Goal: Information Seeking & Learning: Learn about a topic

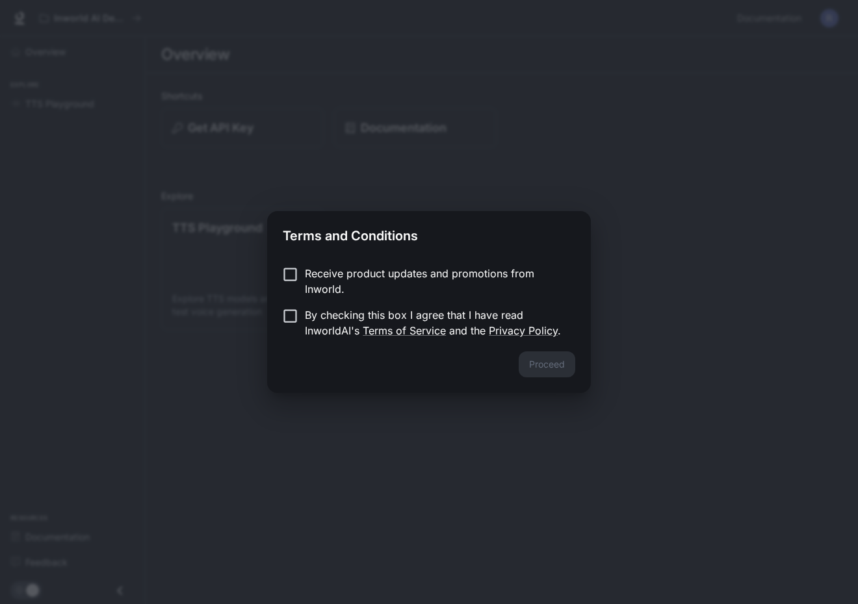
drag, startPoint x: 311, startPoint y: 280, endPoint x: 314, endPoint y: 291, distance: 11.7
click at [311, 280] on p "Receive product updates and promotions from Inworld." at bounding box center [435, 281] width 260 height 31
click at [317, 318] on p "By checking this box I agree that I have read InworldAI's Terms of Service and …" at bounding box center [435, 322] width 260 height 31
click at [554, 357] on button "Proceed" at bounding box center [546, 364] width 57 height 26
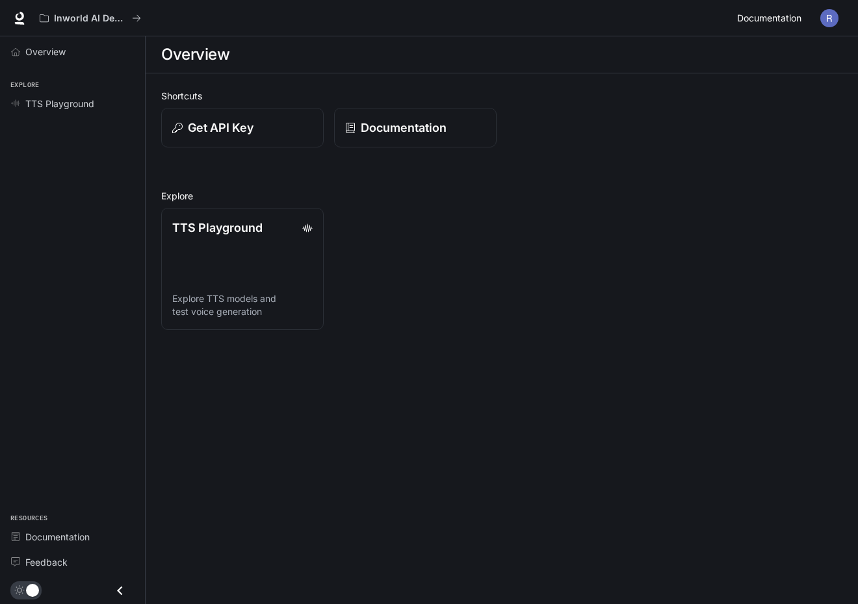
click at [783, 19] on span "Documentation" at bounding box center [769, 18] width 64 height 16
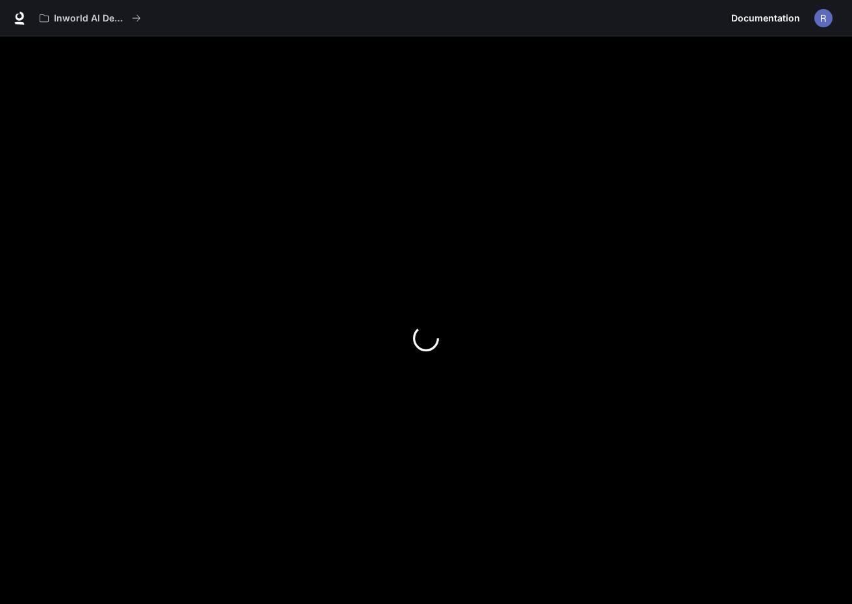
click at [530, 1] on div "Inworld AI Demos Documentation Documentation" at bounding box center [426, 18] width 852 height 36
click at [818, 17] on img "button" at bounding box center [824, 18] width 18 height 18
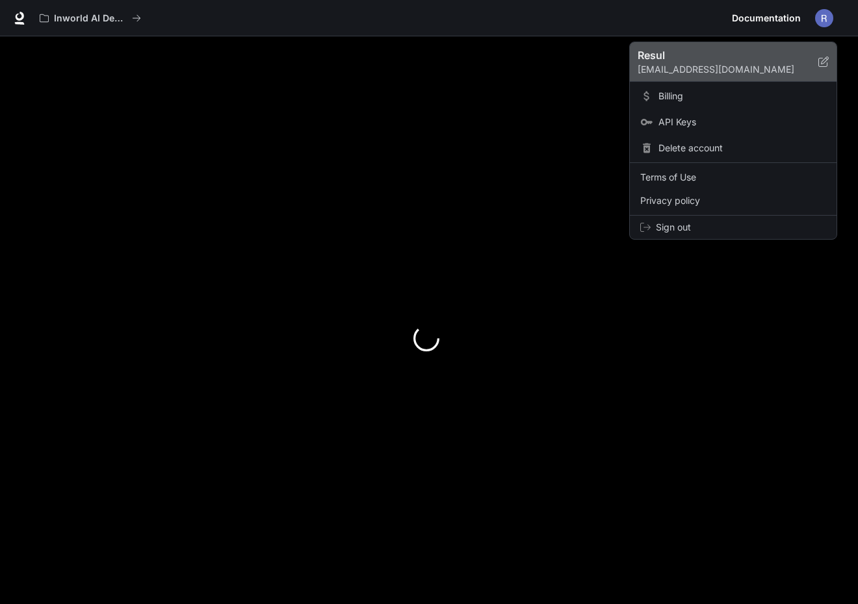
click at [661, 68] on p "rslhacioglu@gmail.com" at bounding box center [727, 69] width 181 height 13
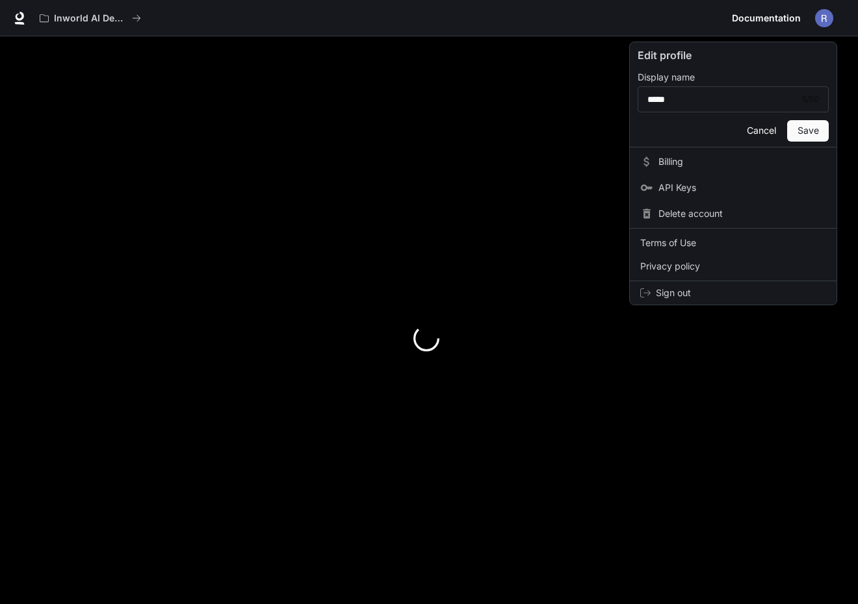
click at [685, 39] on div at bounding box center [429, 302] width 858 height 604
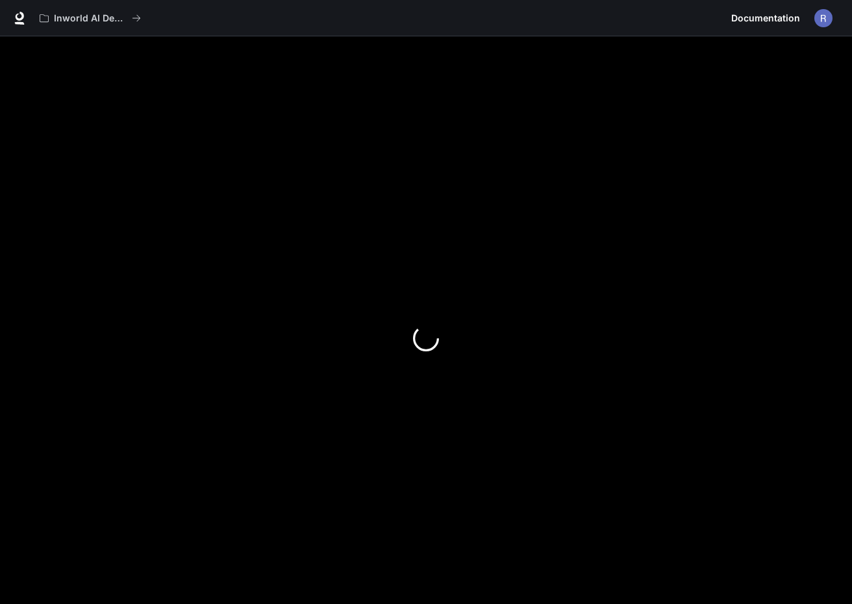
click at [757, 29] on link "Documentation Documentation" at bounding box center [765, 18] width 79 height 26
click at [756, 26] on link "Documentation Documentation" at bounding box center [765, 18] width 79 height 26
click at [10, 19] on div "Inworld AI Demos Documentation Documentation" at bounding box center [426, 18] width 852 height 36
click at [14, 19] on icon at bounding box center [19, 18] width 13 height 13
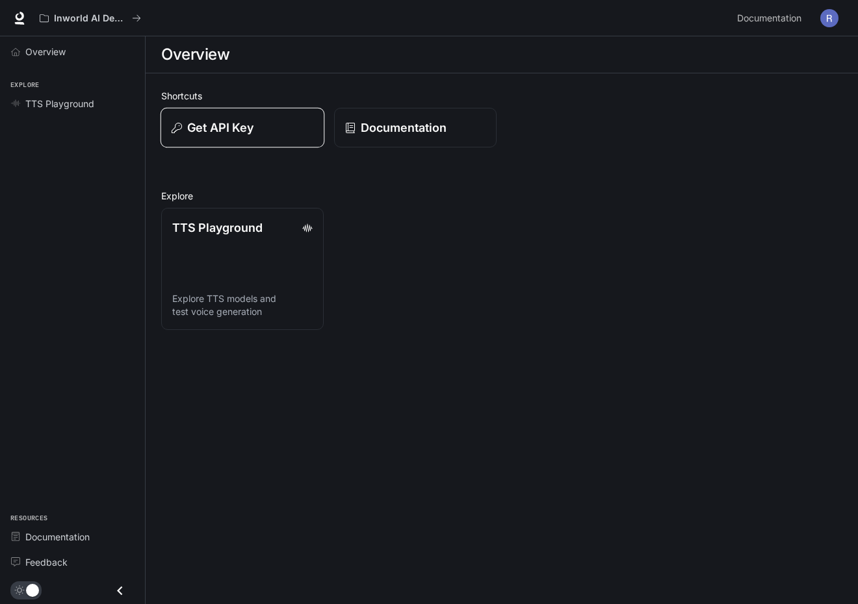
click at [294, 125] on div "Get API Key" at bounding box center [243, 128] width 142 height 18
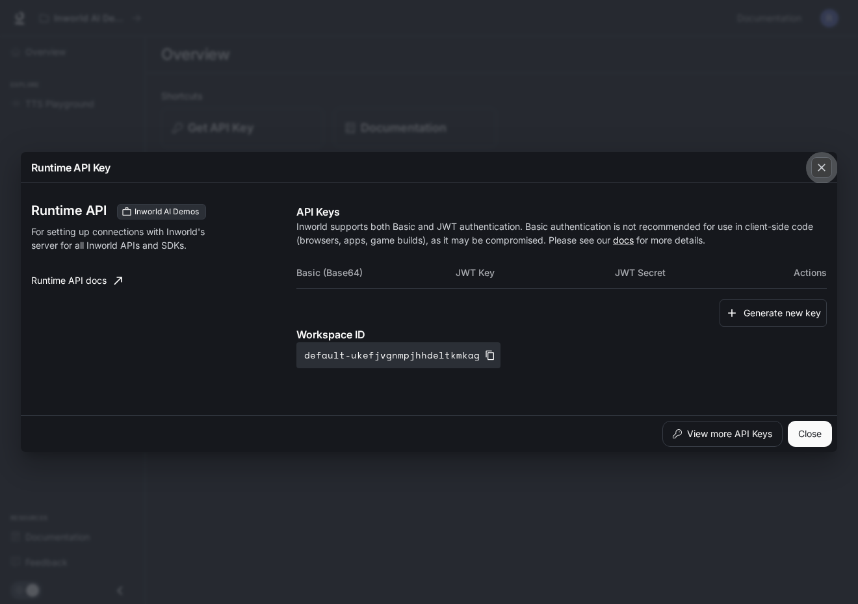
click at [818, 170] on icon "button" at bounding box center [821, 167] width 13 height 13
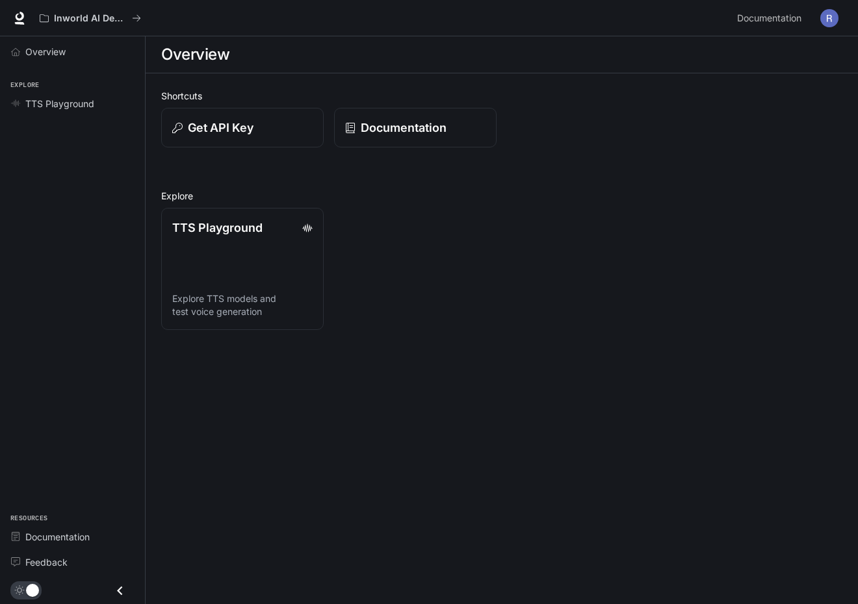
click at [194, 99] on div "Get API Key" at bounding box center [237, 122] width 173 height 50
click at [55, 53] on span "Overview" at bounding box center [45, 52] width 40 height 14
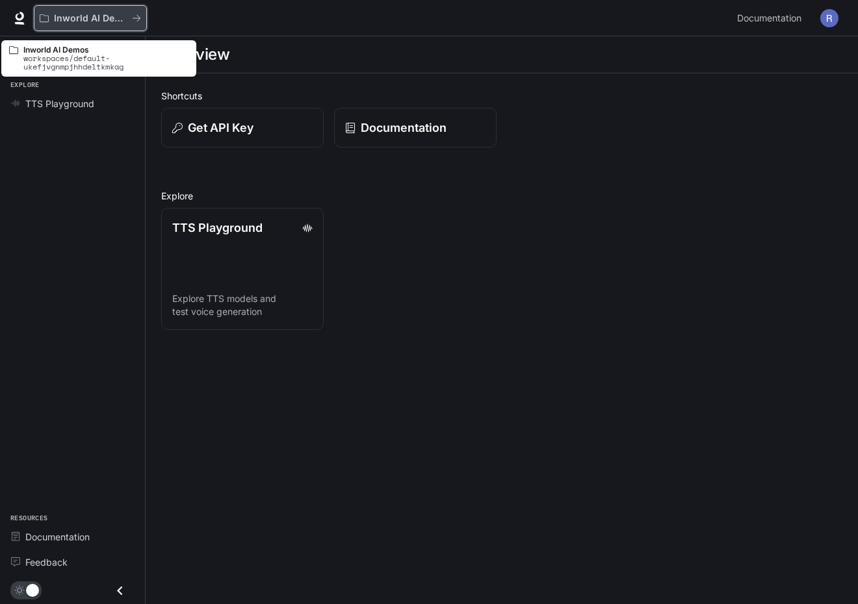
click at [134, 19] on icon "All workspaces" at bounding box center [136, 18] width 9 height 9
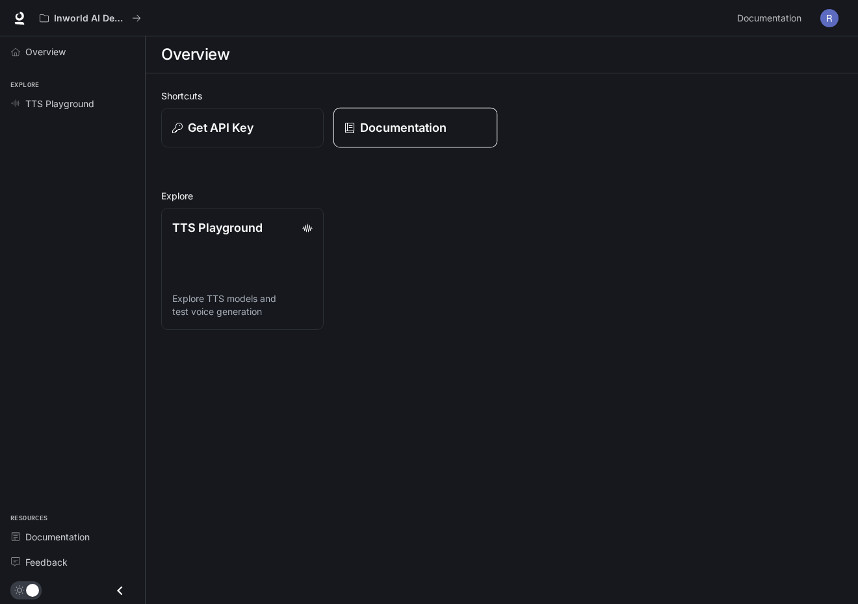
click at [391, 138] on link "Documentation" at bounding box center [415, 128] width 164 height 40
click at [250, 250] on link "TTS Playground Explore TTS models and test voice generation" at bounding box center [242, 268] width 164 height 123
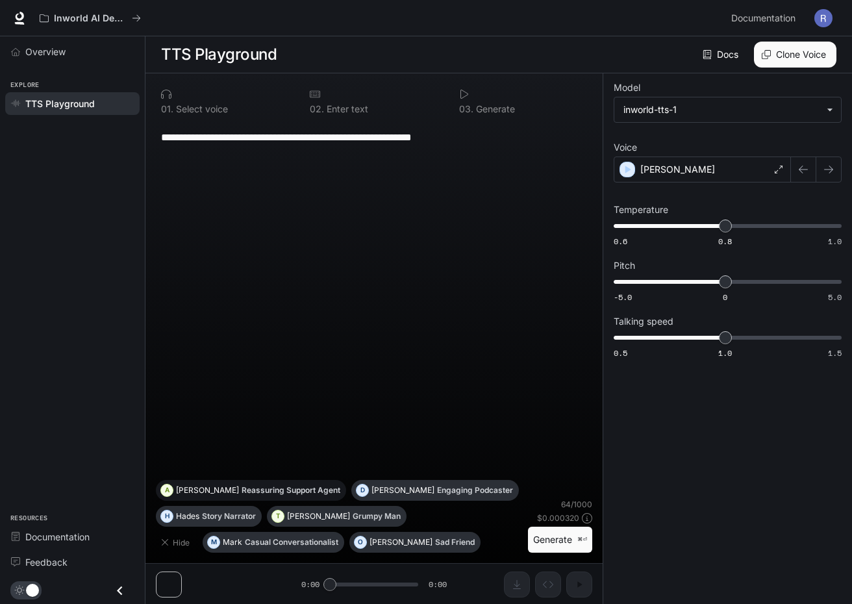
click at [192, 487] on p "Ashley" at bounding box center [207, 491] width 63 height 8
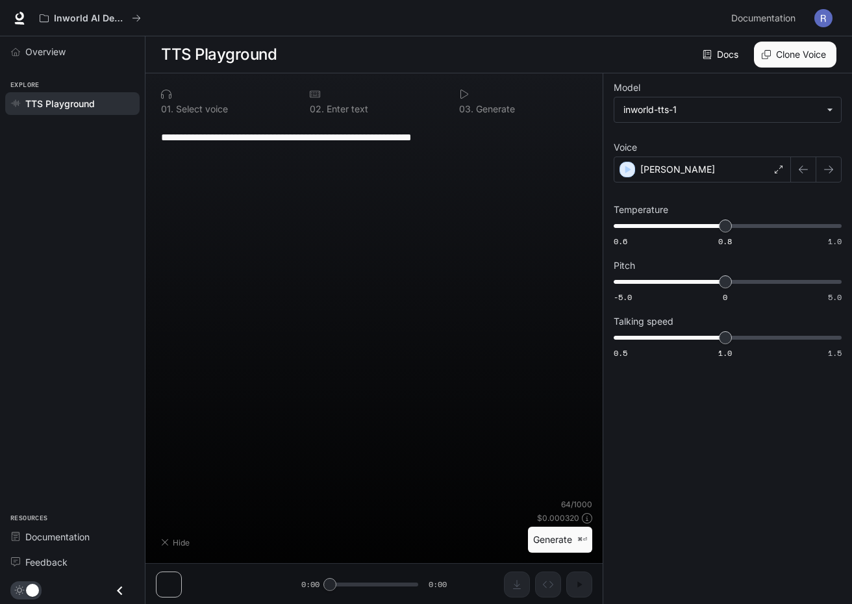
type textarea "**********"
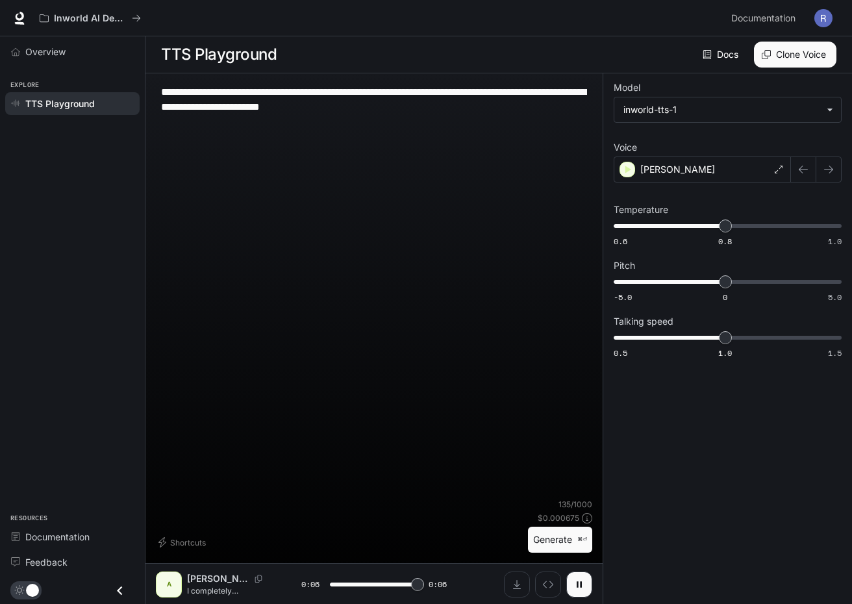
type input "*"
click at [423, 457] on div "**********" at bounding box center [374, 291] width 437 height 415
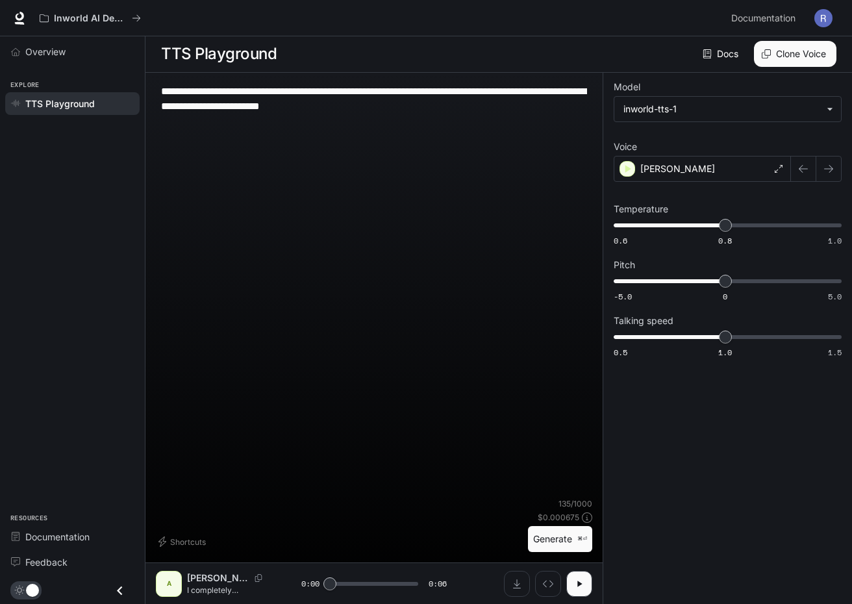
scroll to position [1, 0]
click at [726, 63] on section "TTS Playground Docs Voices Clone Voice" at bounding box center [499, 54] width 707 height 37
click at [727, 62] on link "Docs" at bounding box center [722, 54] width 44 height 26
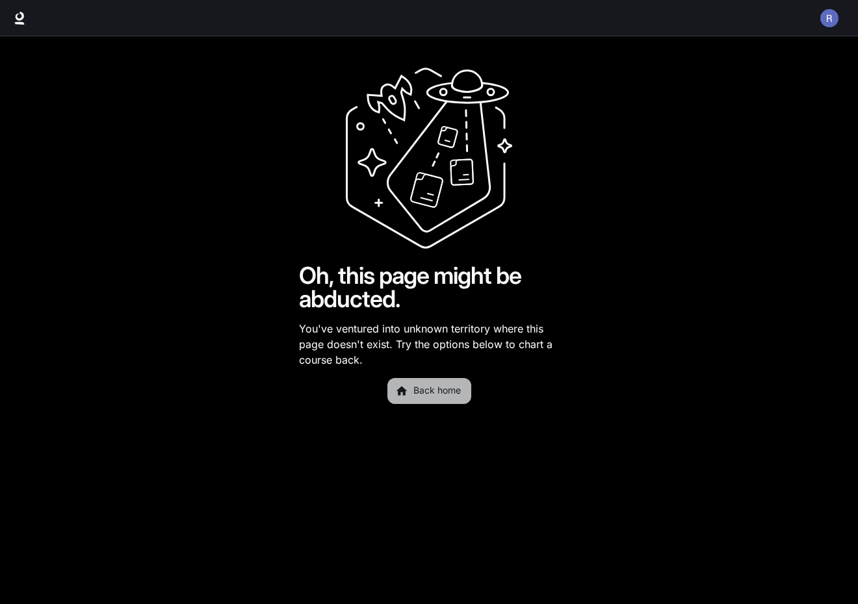
click at [424, 395] on link "Back home" at bounding box center [429, 391] width 84 height 26
